Goal: Information Seeking & Learning: Learn about a topic

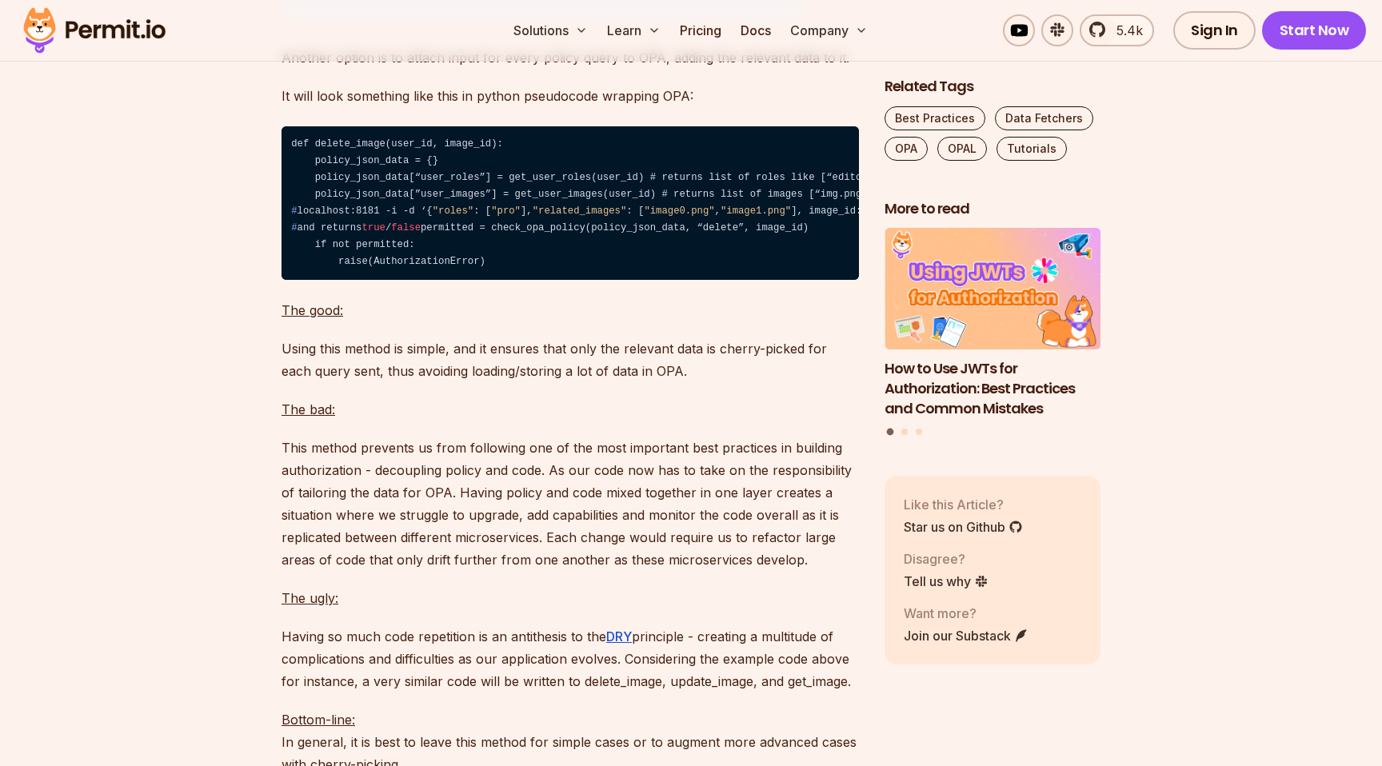
scroll to position [5282, 0]
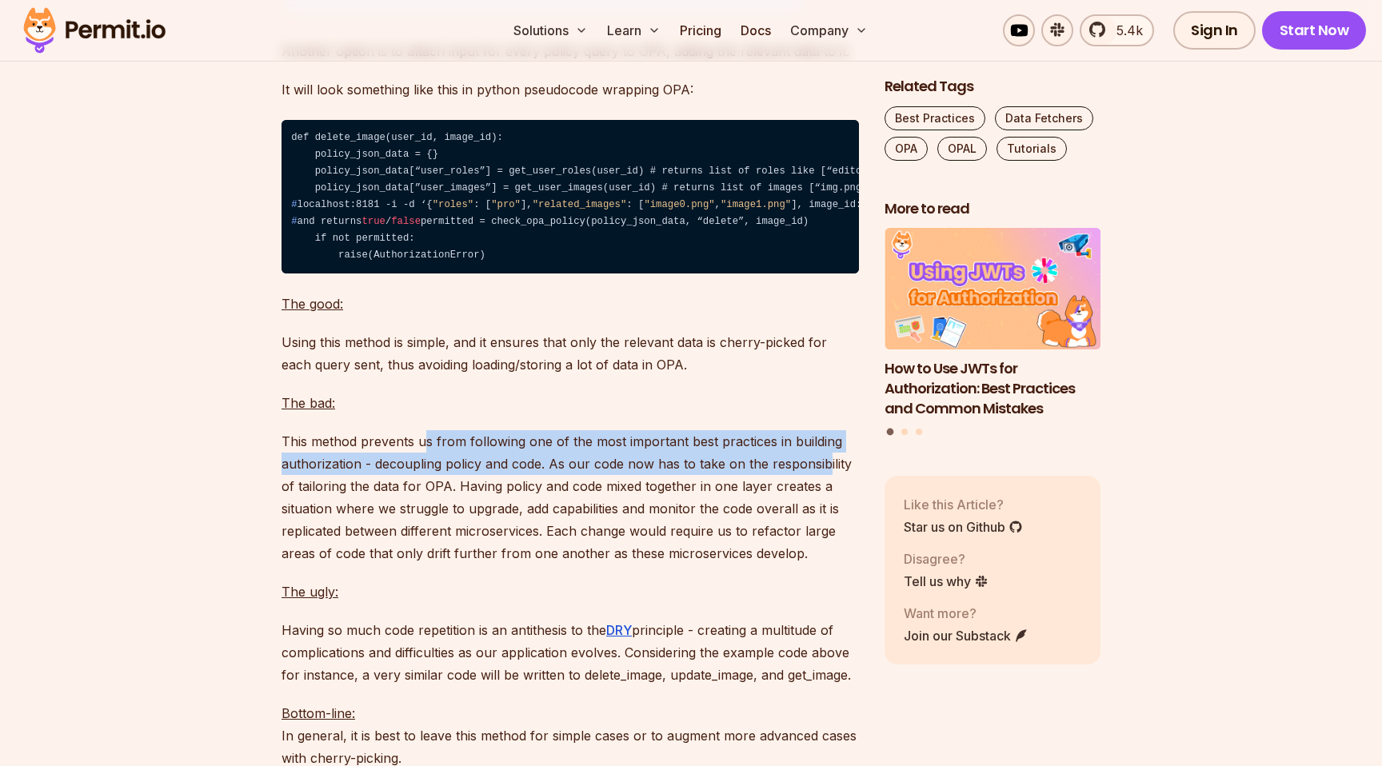
drag, startPoint x: 425, startPoint y: 489, endPoint x: 821, endPoint y: 506, distance: 396.2
click at [821, 506] on p "This method prevents us from following one of the most important best practices…" at bounding box center [569, 497] width 577 height 134
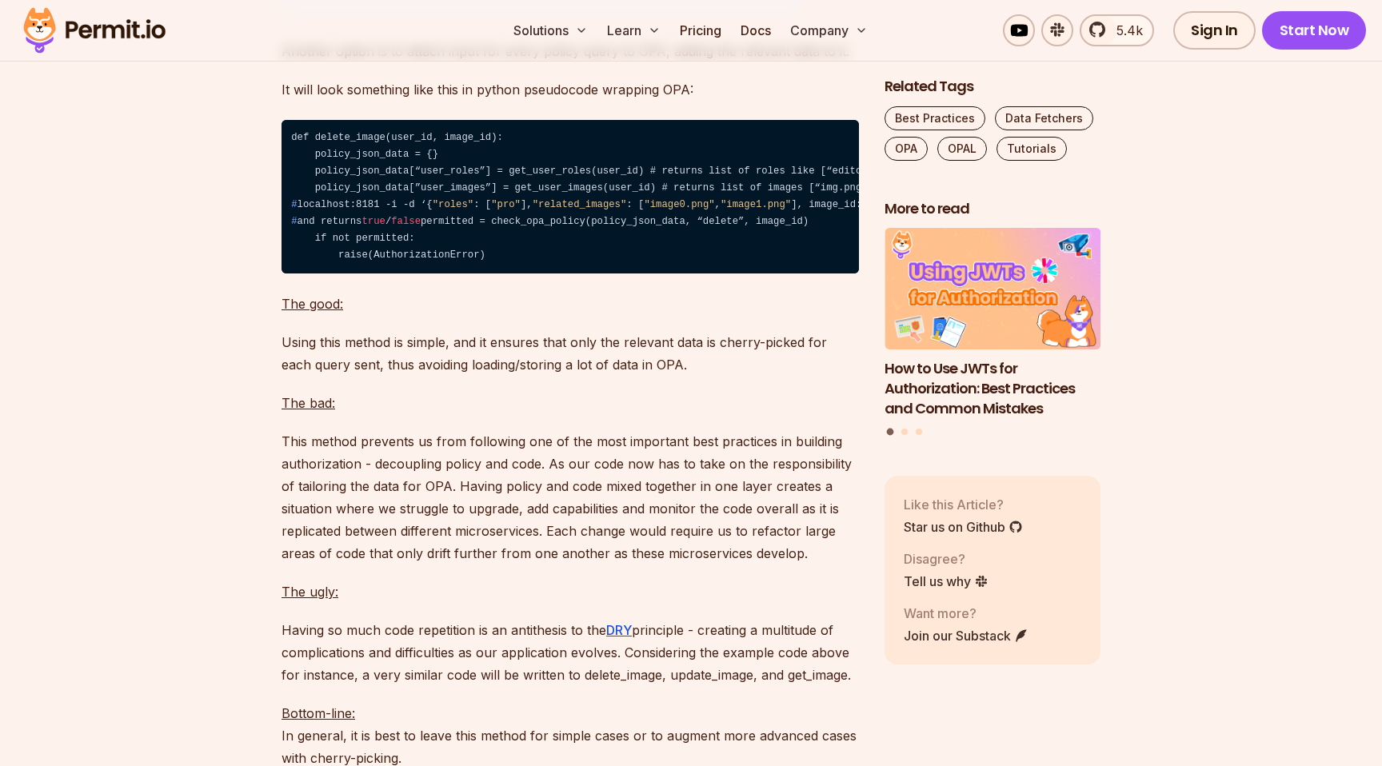
click at [444, 520] on p "This method prevents us from following one of the most important best practices…" at bounding box center [569, 497] width 577 height 134
drag, startPoint x: 372, startPoint y: 513, endPoint x: 557, endPoint y: 501, distance: 185.9
click at [557, 501] on p "This method prevents us from following one of the most important best practices…" at bounding box center [569, 497] width 577 height 134
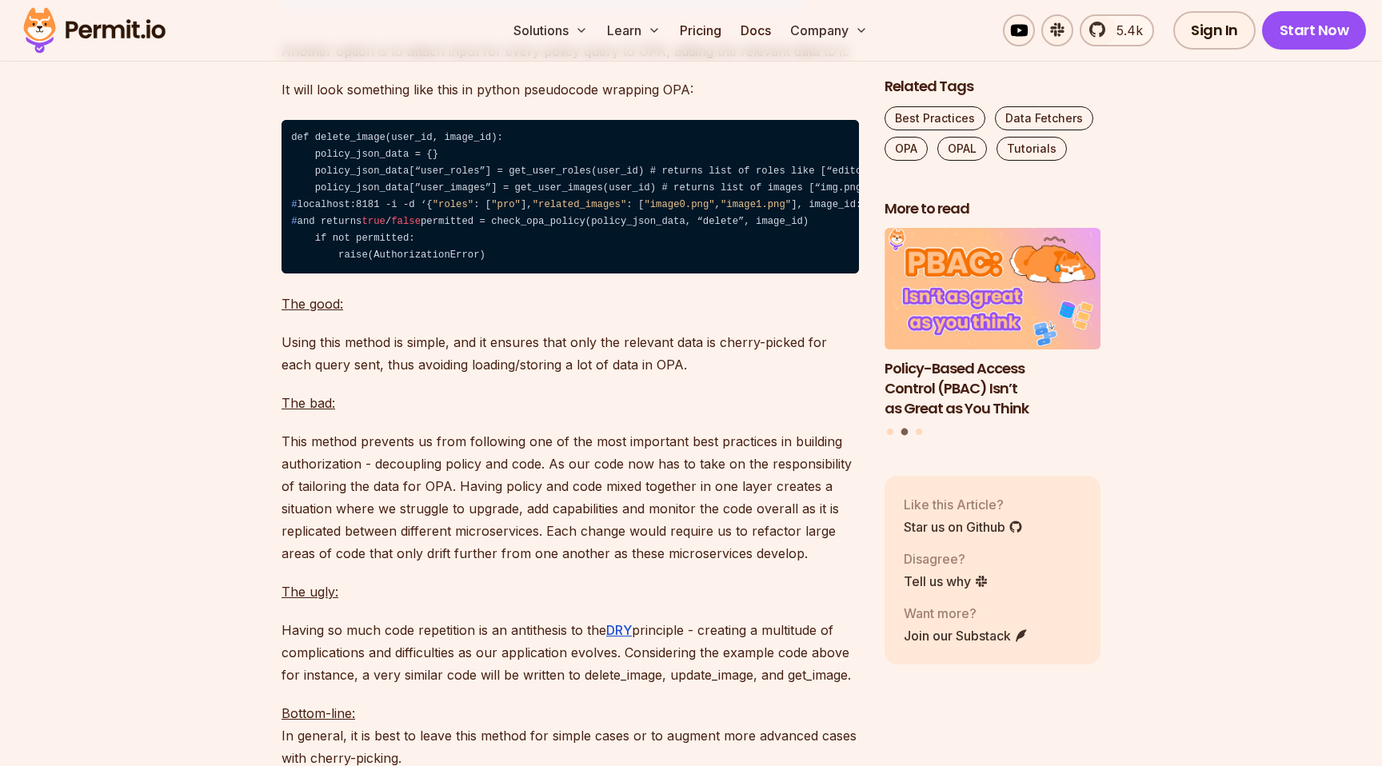
click at [557, 508] on p "This method prevents us from following one of the most important best practices…" at bounding box center [569, 497] width 577 height 134
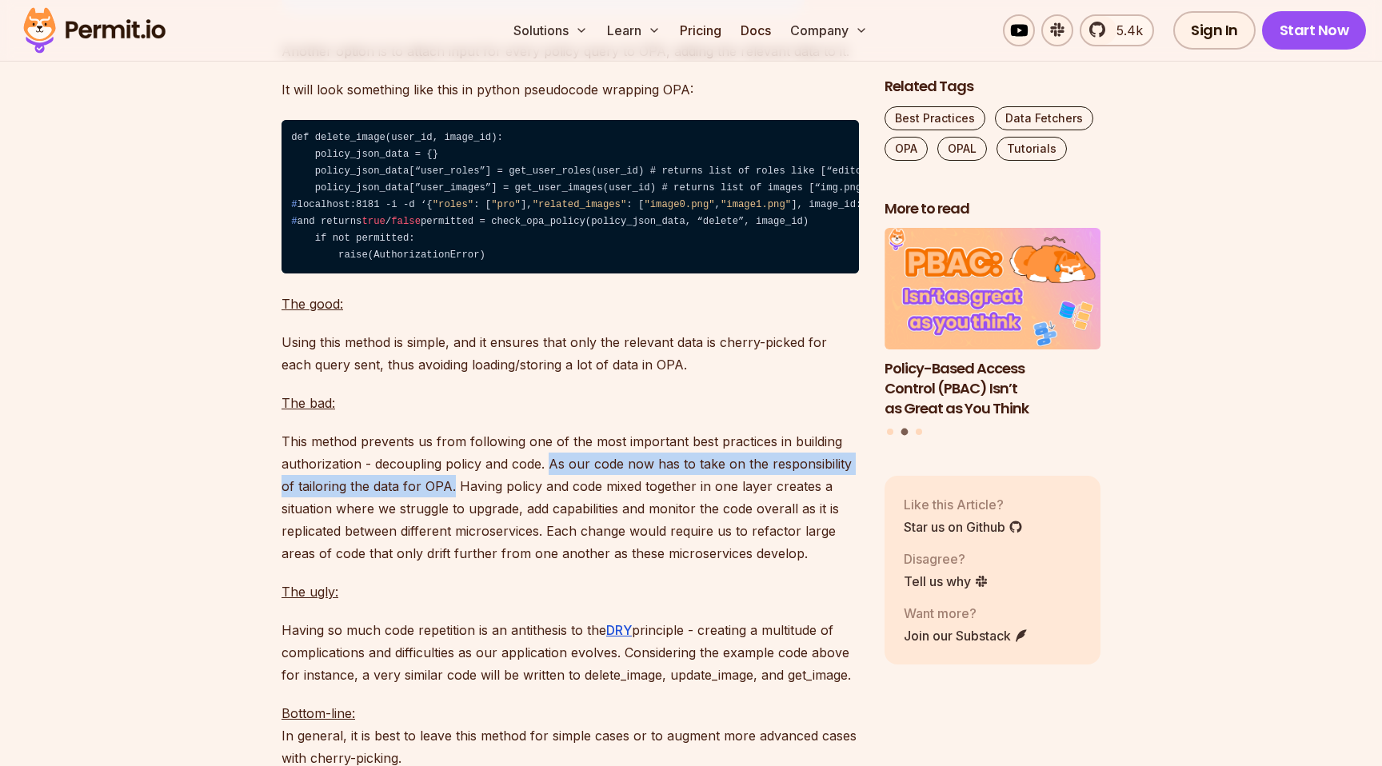
drag, startPoint x: 549, startPoint y: 508, endPoint x: 453, endPoint y: 531, distance: 99.5
click at [453, 531] on p "This method prevents us from following one of the most important best practices…" at bounding box center [569, 497] width 577 height 134
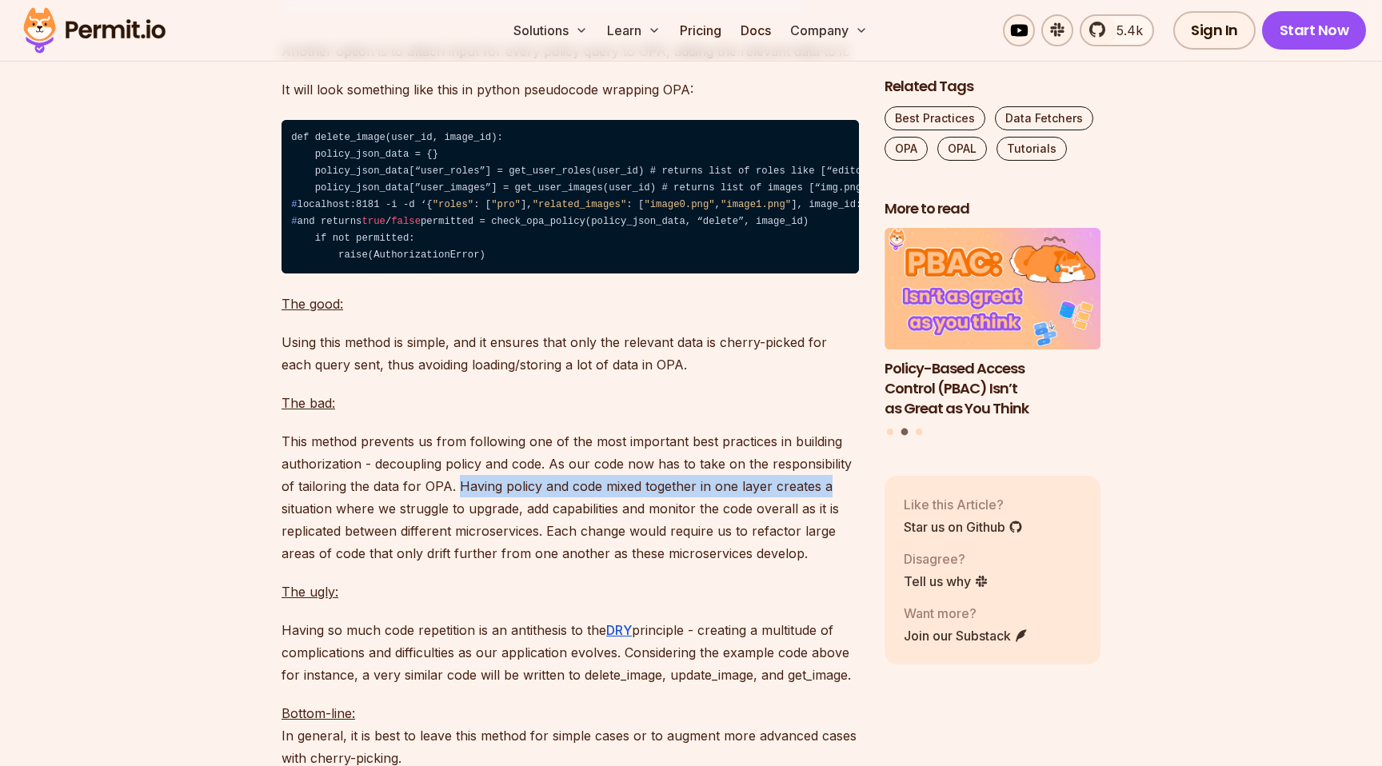
drag, startPoint x: 455, startPoint y: 533, endPoint x: 830, endPoint y: 534, distance: 375.1
click at [830, 534] on p "This method prevents us from following one of the most important best practices…" at bounding box center [569, 497] width 577 height 134
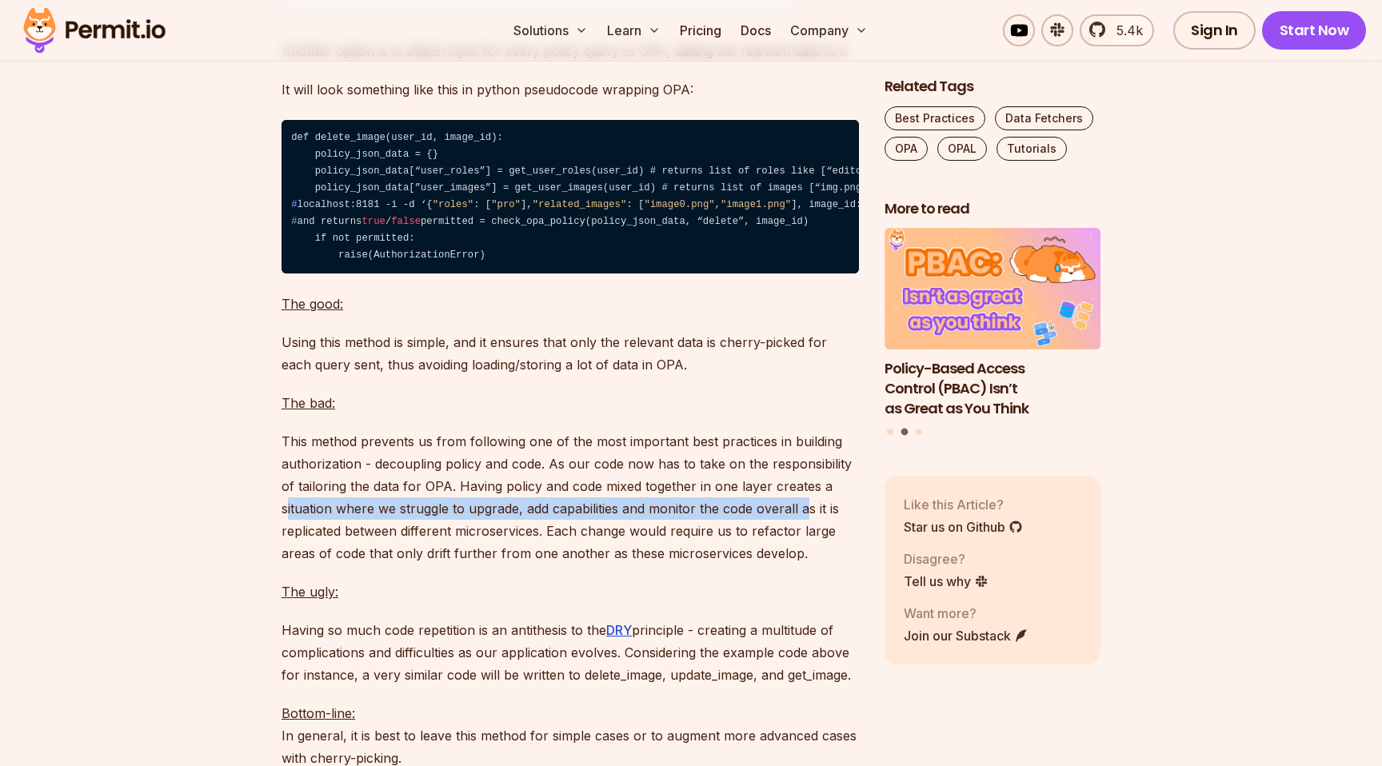
drag, startPoint x: 287, startPoint y: 563, endPoint x: 806, endPoint y: 563, distance: 519.0
click at [806, 563] on p "This method prevents us from following one of the most important best practices…" at bounding box center [569, 497] width 577 height 134
click at [723, 565] on p "This method prevents us from following one of the most important best practices…" at bounding box center [569, 497] width 577 height 134
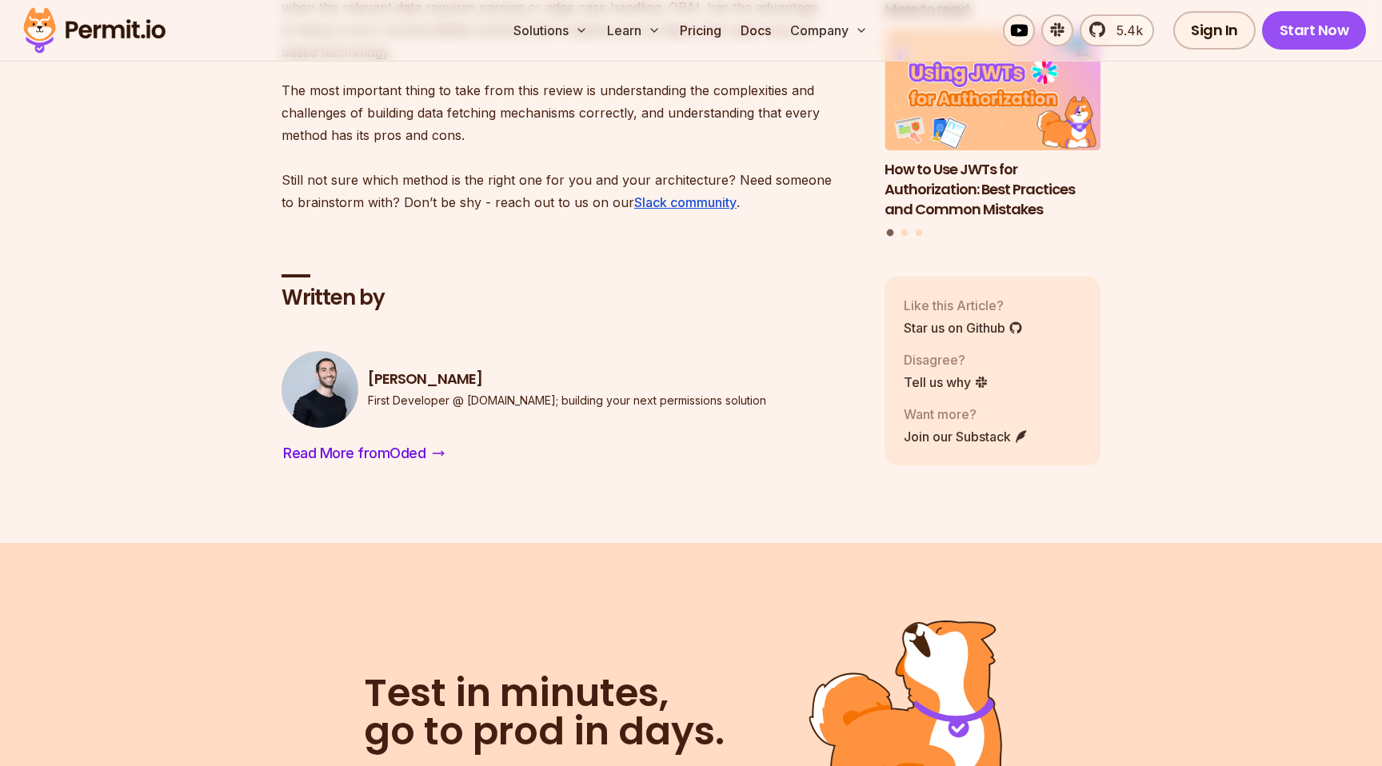
scroll to position [11748, 0]
